Goal: Task Accomplishment & Management: Manage account settings

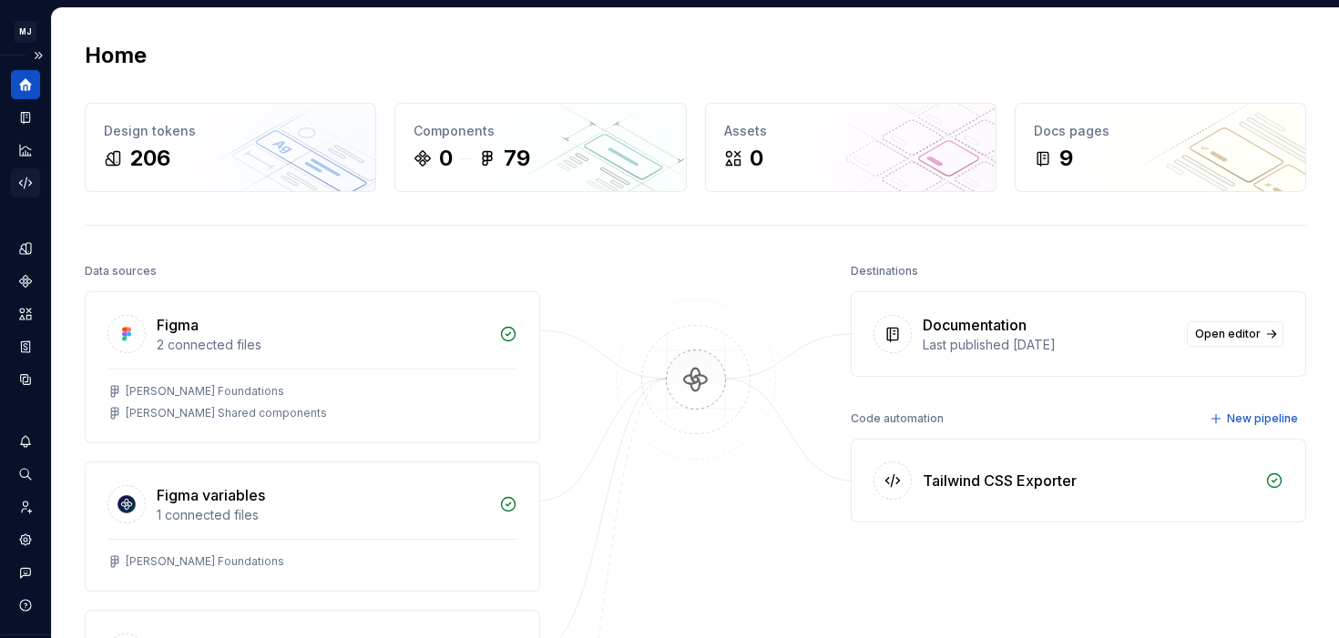
click at [37, 187] on div "Code automation" at bounding box center [25, 182] width 29 height 29
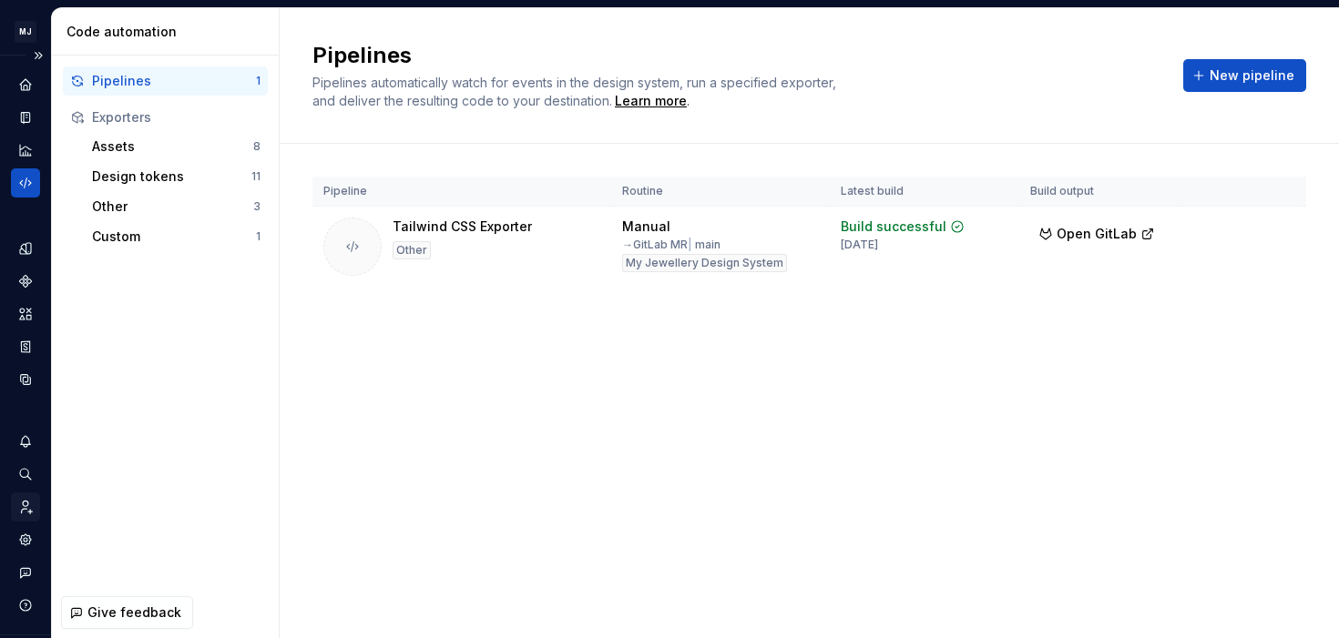
click at [28, 514] on icon "Invite team" at bounding box center [25, 507] width 16 height 16
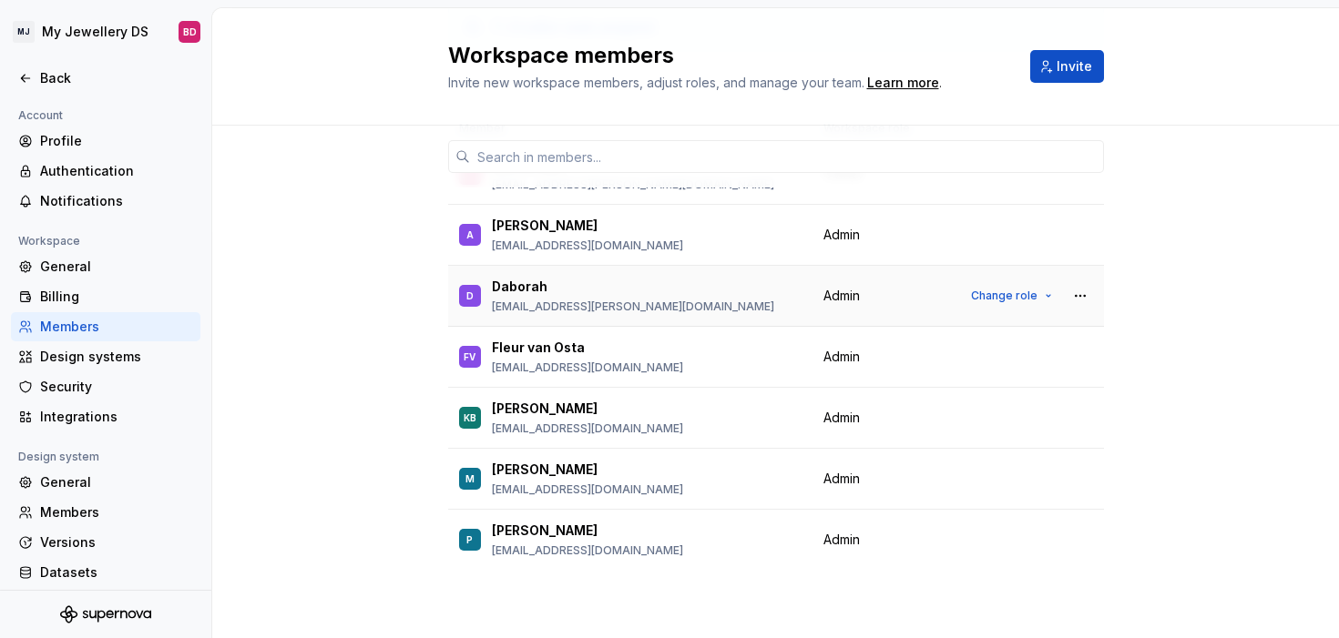
scroll to position [142, 0]
click at [97, 298] on div "Billing" at bounding box center [116, 297] width 153 height 18
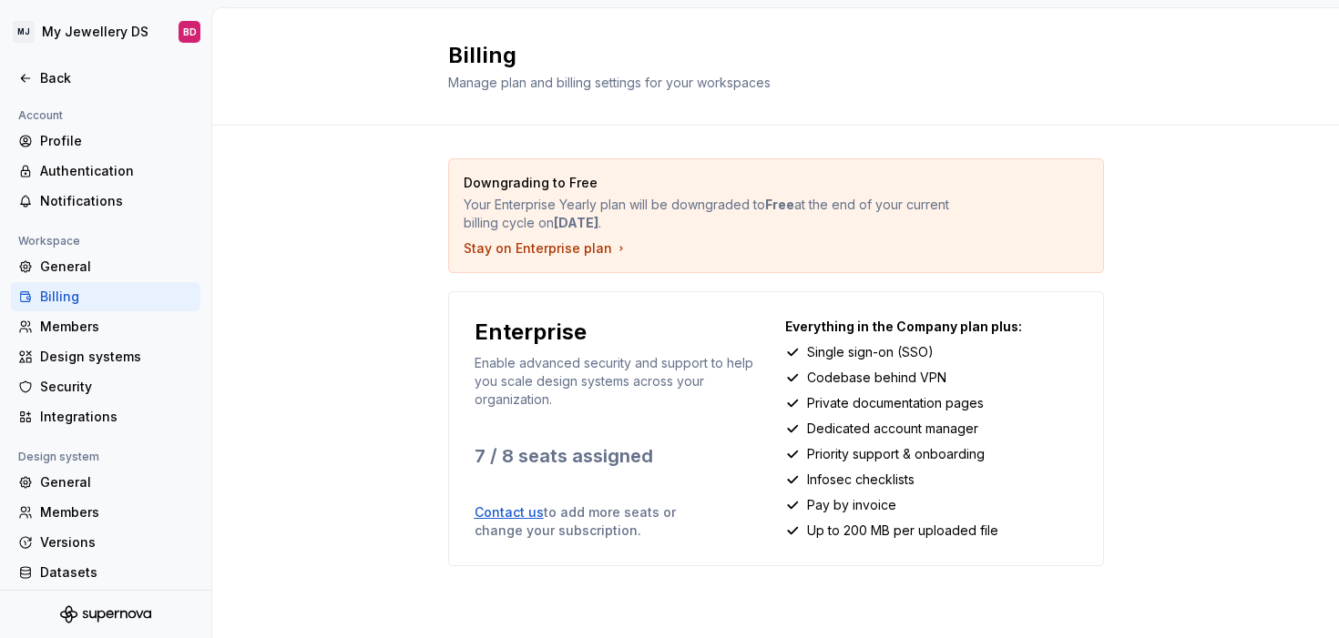
scroll to position [15, 0]
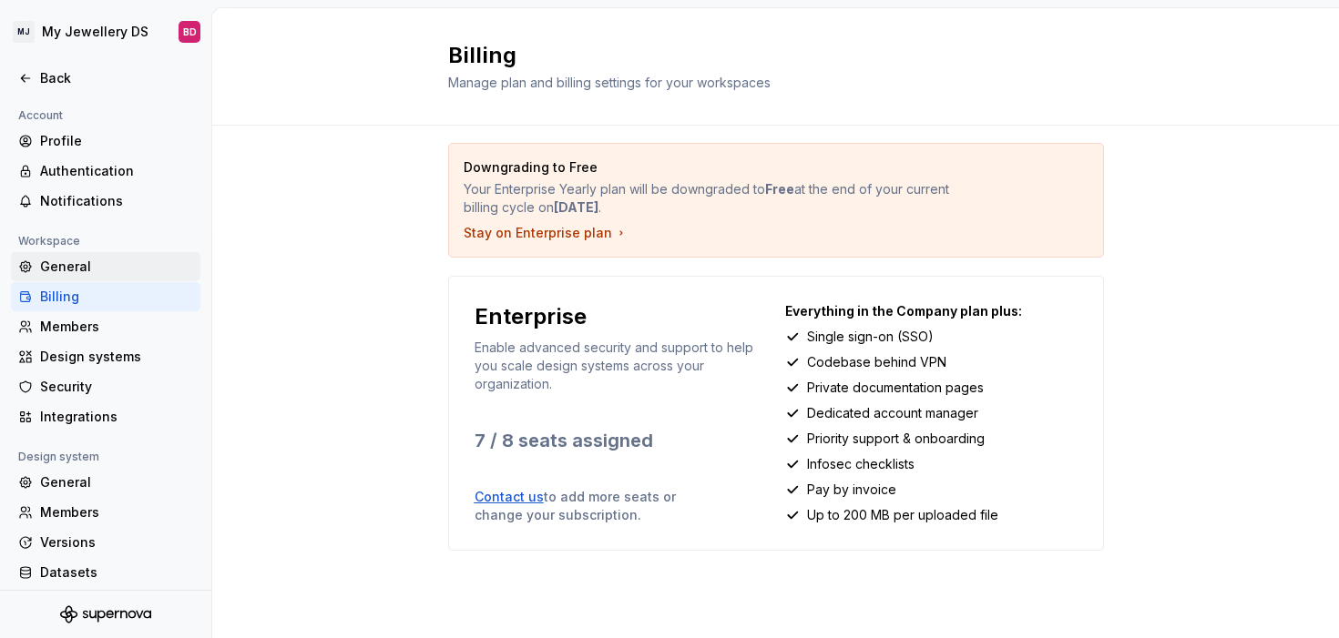
click at [97, 266] on div "General" at bounding box center [116, 267] width 153 height 18
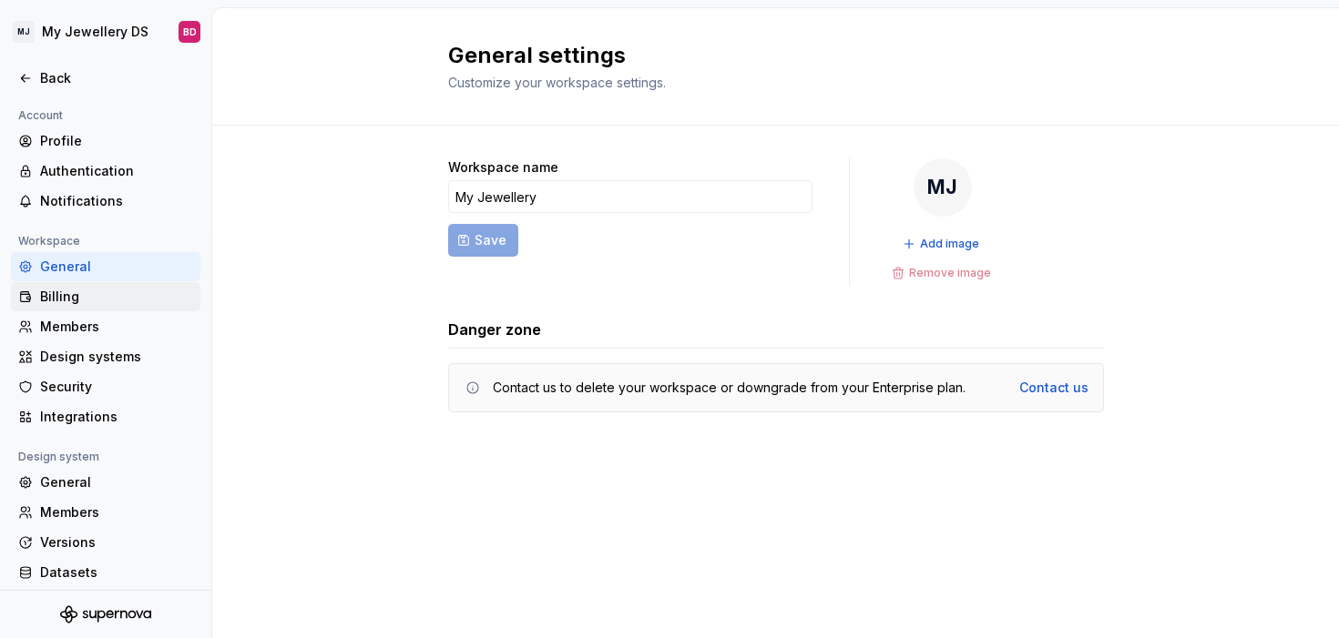
click at [94, 298] on div "Billing" at bounding box center [116, 297] width 153 height 18
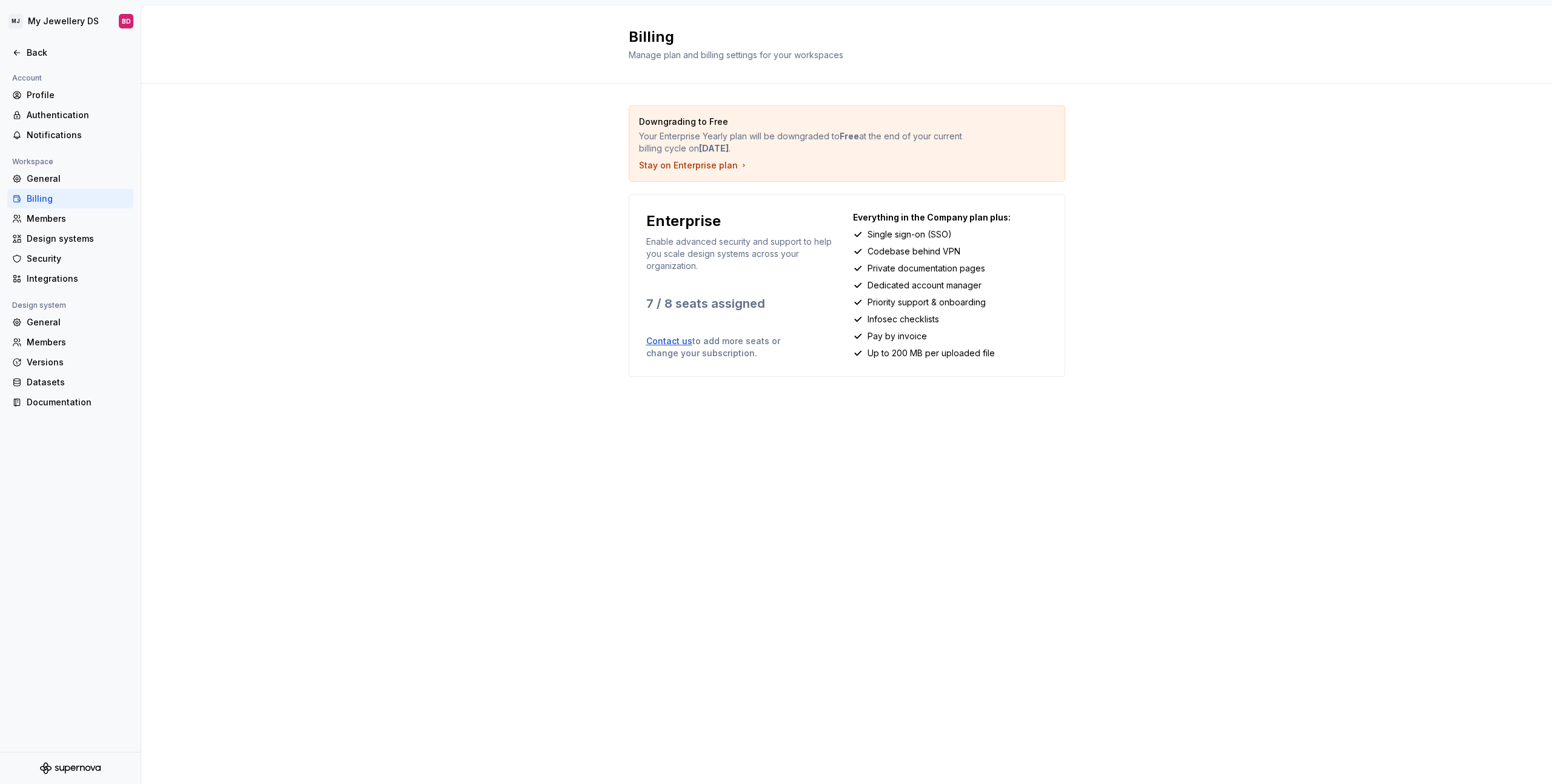
click at [410, 338] on div "Downgrading to Free Your Enterprise Yearly plan will be downgraded to Free at t…" at bounding box center [846, 260] width 1411 height 351
click at [542, 140] on div "Downgrading to Free Your Enterprise Yearly plan will be downgraded to Free at t…" at bounding box center [846, 260] width 1411 height 351
click at [78, 222] on div "Members" at bounding box center [77, 219] width 102 height 12
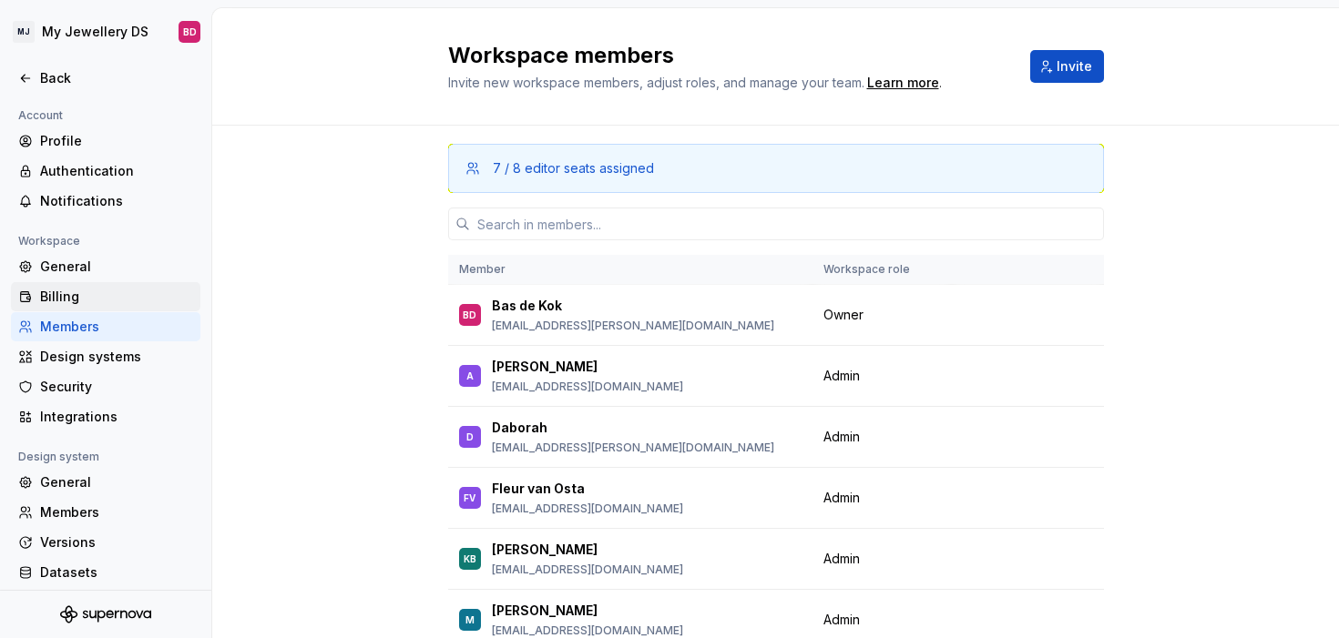
click at [123, 301] on div "Billing" at bounding box center [116, 297] width 153 height 18
